Goal: Information Seeking & Learning: Learn about a topic

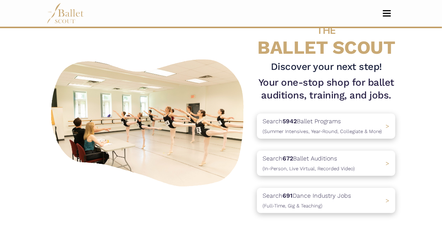
scroll to position [38, 0]
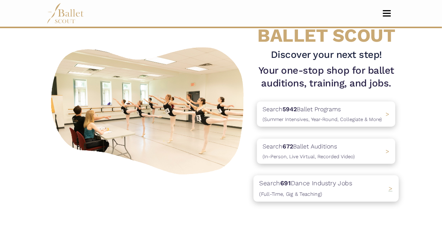
click at [297, 181] on p "Search 691 Dance Industry Jobs ([DEMOGRAPHIC_DATA], [DEMOGRAPHIC_DATA] & Teachi…" at bounding box center [306, 189] width 93 height 20
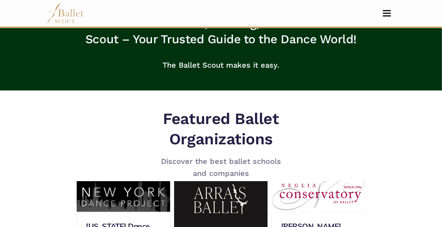
scroll to position [339, 0]
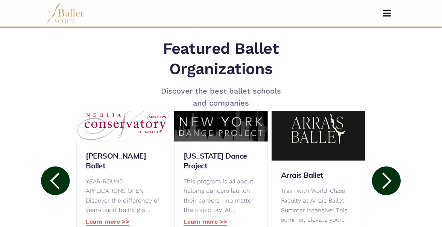
click at [61, 178] on circle at bounding box center [55, 181] width 29 height 29
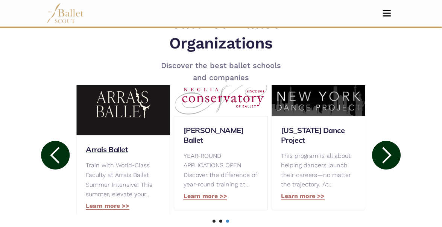
scroll to position [376, 0]
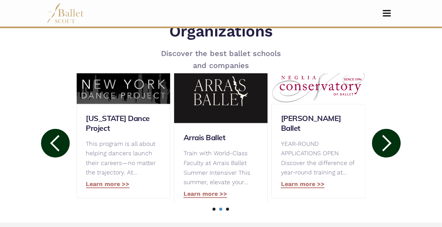
click at [47, 143] on circle at bounding box center [55, 144] width 29 height 29
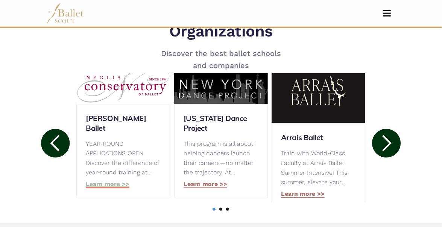
click at [105, 181] on link "Learn more >>" at bounding box center [108, 185] width 44 height 8
click at [206, 118] on h3 "[US_STATE] Dance Project" at bounding box center [221, 124] width 75 height 20
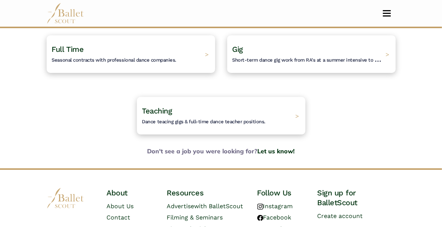
scroll to position [75, 0]
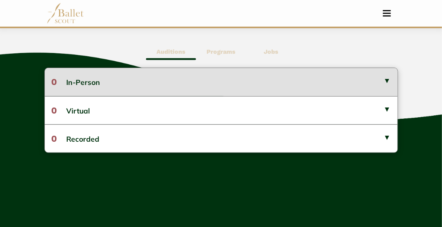
scroll to position [188, 0]
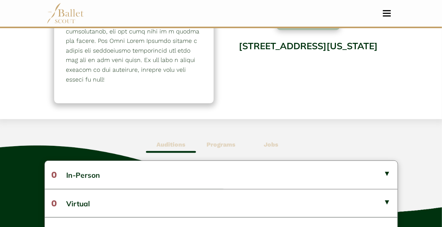
scroll to position [151, 0]
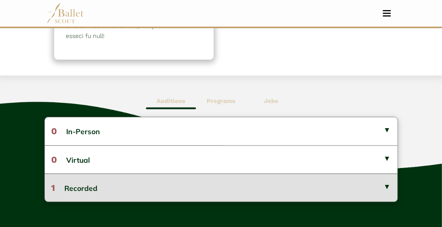
click at [82, 187] on button "1 Recorded" at bounding box center [221, 188] width 353 height 28
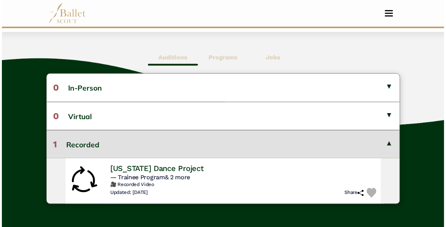
scroll to position [226, 0]
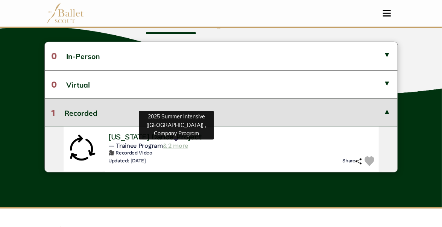
click at [172, 142] on link "& 2 more" at bounding box center [175, 145] width 25 height 7
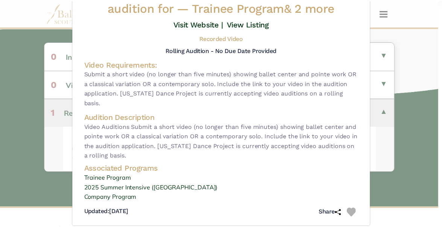
scroll to position [0, 0]
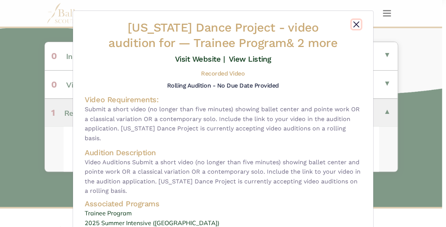
click at [356, 26] on button "Close" at bounding box center [356, 24] width 9 height 9
